Goal: Task Accomplishment & Management: Use online tool/utility

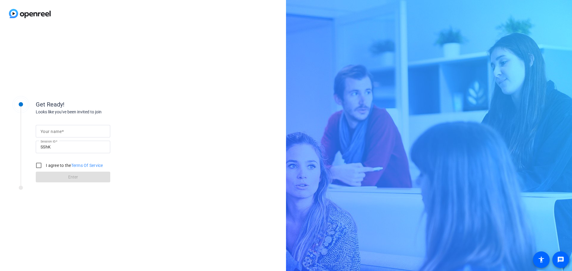
click at [52, 130] on mat-label "Your name" at bounding box center [51, 131] width 21 height 5
click at [52, 130] on input "Your name" at bounding box center [73, 131] width 65 height 7
type input "[PERSON_NAME]"
click at [40, 165] on input "I agree to the Terms Of Service" at bounding box center [39, 166] width 12 height 12
checkbox input "true"
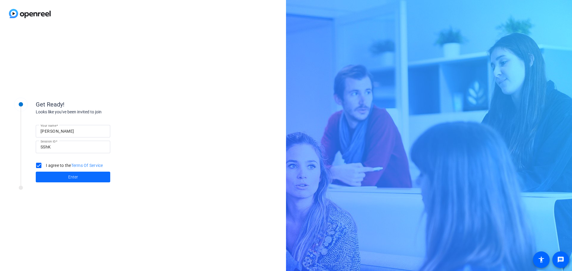
click at [54, 178] on span at bounding box center [73, 177] width 74 height 14
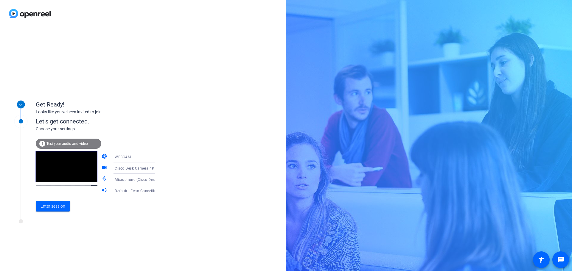
click at [157, 170] on icon at bounding box center [160, 168] width 7 height 7
click at [149, 170] on div at bounding box center [286, 135] width 572 height 271
click at [157, 181] on icon at bounding box center [160, 179] width 7 height 7
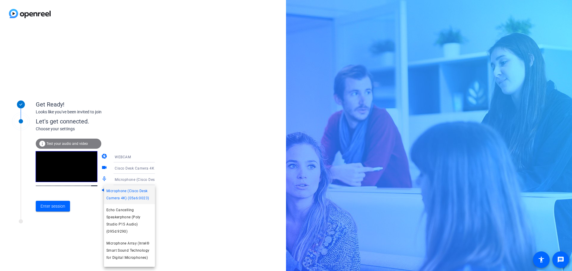
click at [151, 180] on div at bounding box center [286, 135] width 572 height 271
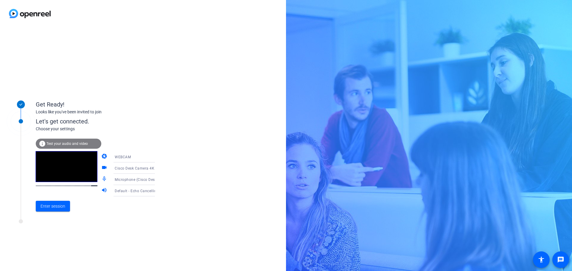
click at [157, 192] on icon at bounding box center [160, 190] width 7 height 7
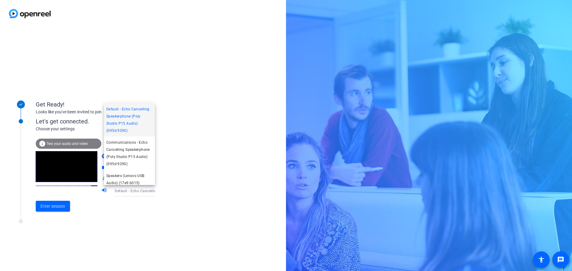
click at [150, 192] on div at bounding box center [286, 135] width 572 height 271
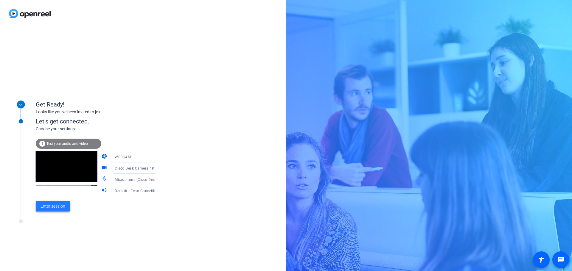
click at [56, 207] on span "Enter session" at bounding box center [53, 206] width 25 height 6
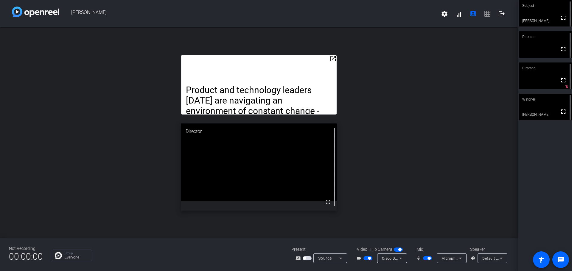
drag, startPoint x: 285, startPoint y: 60, endPoint x: 312, endPoint y: 7, distance: 59.9
click at [312, 7] on div "[PERSON_NAME] settings signal_cellular_alt account_box grid_on logout open_in_n…" at bounding box center [259, 135] width 518 height 271
click at [289, 71] on div "Product and technology leaders [DATE] are navigating an environment of constant…" at bounding box center [258, 85] width 155 height 60
drag, startPoint x: 298, startPoint y: 58, endPoint x: 322, endPoint y: 42, distance: 29.1
click at [322, 42] on div "open_in_new Product and technology leaders [DATE] are navigating an environment…" at bounding box center [259, 132] width 518 height 211
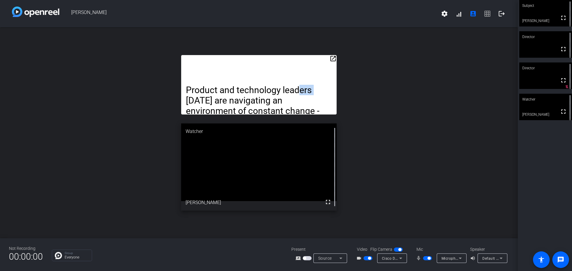
click at [331, 57] on mat-icon "open_in_new" at bounding box center [332, 58] width 7 height 7
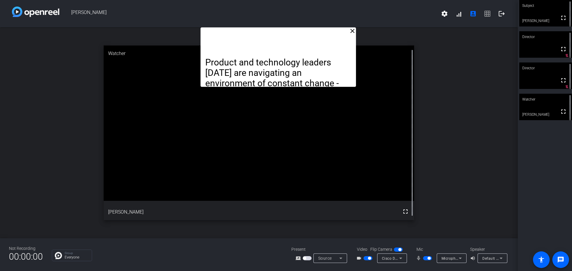
drag, startPoint x: 296, startPoint y: 38, endPoint x: 315, endPoint y: -16, distance: 57.6
click at [315, 0] on html "Accessibility Screen-Reader Guide, Feedback, and Issue Reporting | New window […" at bounding box center [286, 135] width 572 height 271
click at [330, 61] on p "Product and technology leaders [DATE] are navigating an environment of constant…" at bounding box center [278, 135] width 146 height 157
drag, startPoint x: 303, startPoint y: 33, endPoint x: 303, endPoint y: 28, distance: 5.1
click at [303, 28] on div "Product and technology leaders [DATE] are navigating an environment of constant…" at bounding box center [277, 57] width 155 height 60
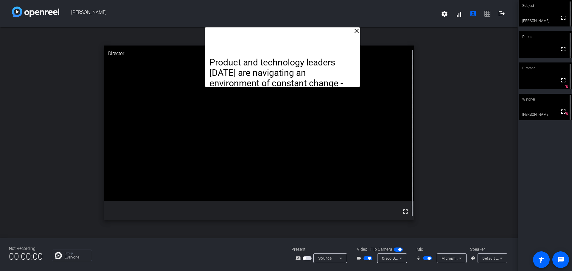
drag, startPoint x: 309, startPoint y: 31, endPoint x: 313, endPoint y: 31, distance: 4.5
click at [313, 31] on div "Product and technology leaders [DATE] are navigating an environment of constant…" at bounding box center [282, 57] width 155 height 60
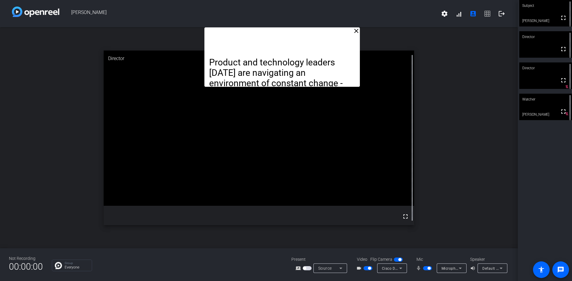
drag, startPoint x: 283, startPoint y: 31, endPoint x: 282, endPoint y: 18, distance: 12.5
click at [282, 18] on div "[PERSON_NAME] settings signal_cellular_alt account_box grid_on logout close Pro…" at bounding box center [259, 140] width 518 height 281
drag, startPoint x: 283, startPoint y: 37, endPoint x: 282, endPoint y: 27, distance: 10.1
click at [282, 27] on div "[PERSON_NAME] settings signal_cellular_alt account_box grid_on logout close Pro…" at bounding box center [259, 140] width 518 height 281
